Goal: Transaction & Acquisition: Purchase product/service

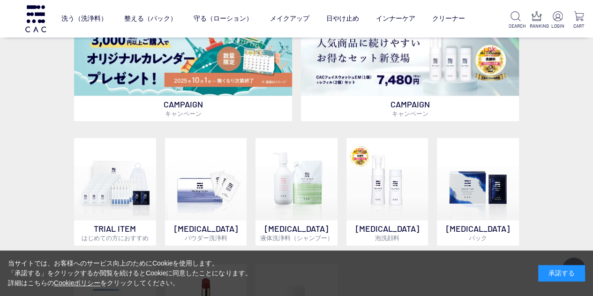
scroll to position [375, 0]
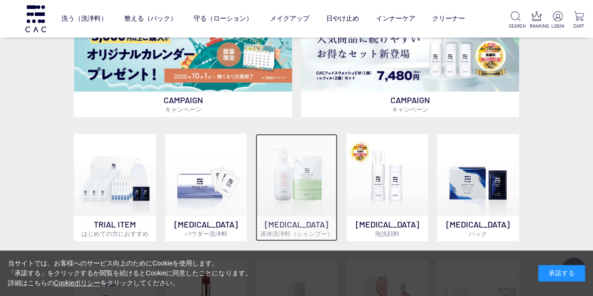
click at [304, 187] on img at bounding box center [297, 175] width 82 height 82
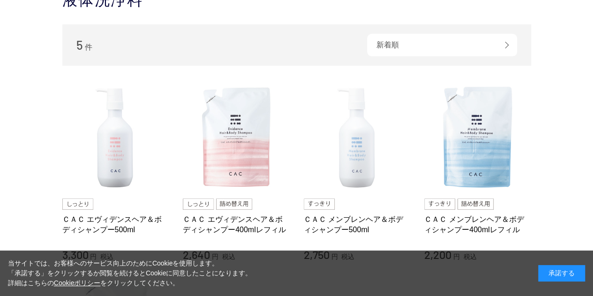
scroll to position [47, 0]
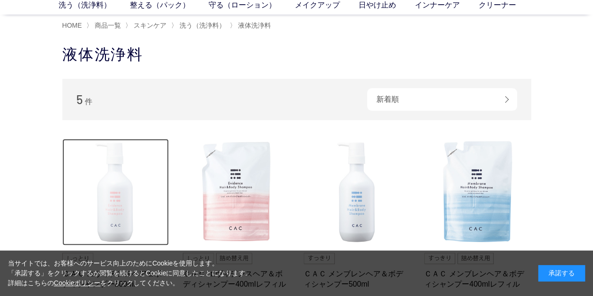
click at [107, 197] on img at bounding box center [115, 192] width 107 height 107
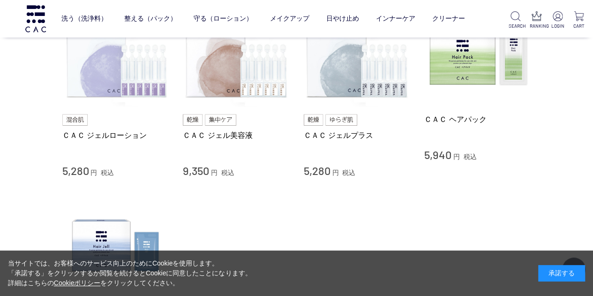
scroll to position [3094, 0]
